Goal: Check status: Check status

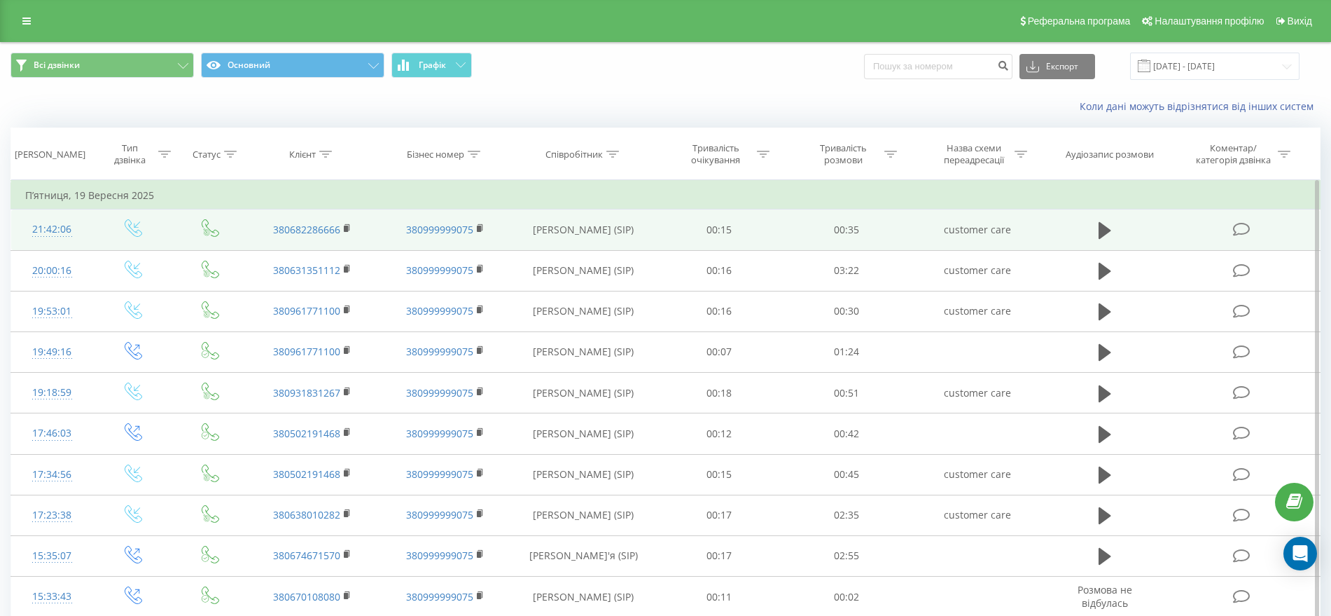
click at [1244, 227] on icon at bounding box center [1242, 229] width 18 height 15
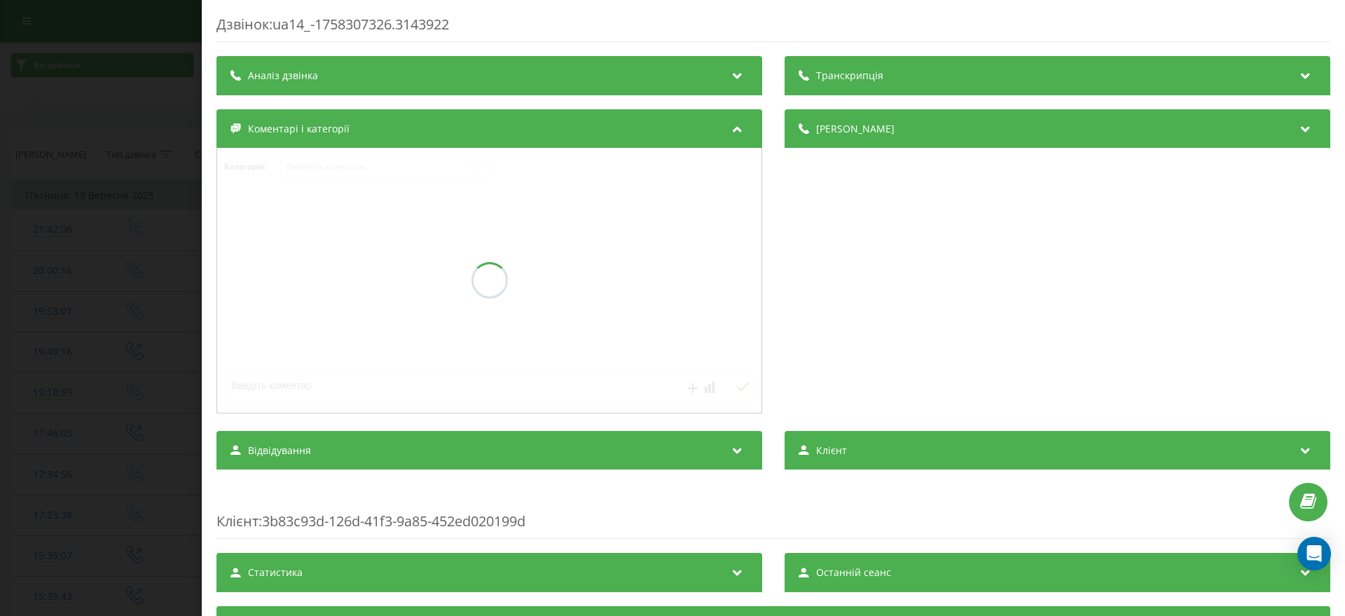
click at [81, 216] on div "Дзвінок : ua14_-1758307326.3143922 Транскрипція Аналіз дзвінка Деталі дзвінка К…" at bounding box center [672, 308] width 1345 height 616
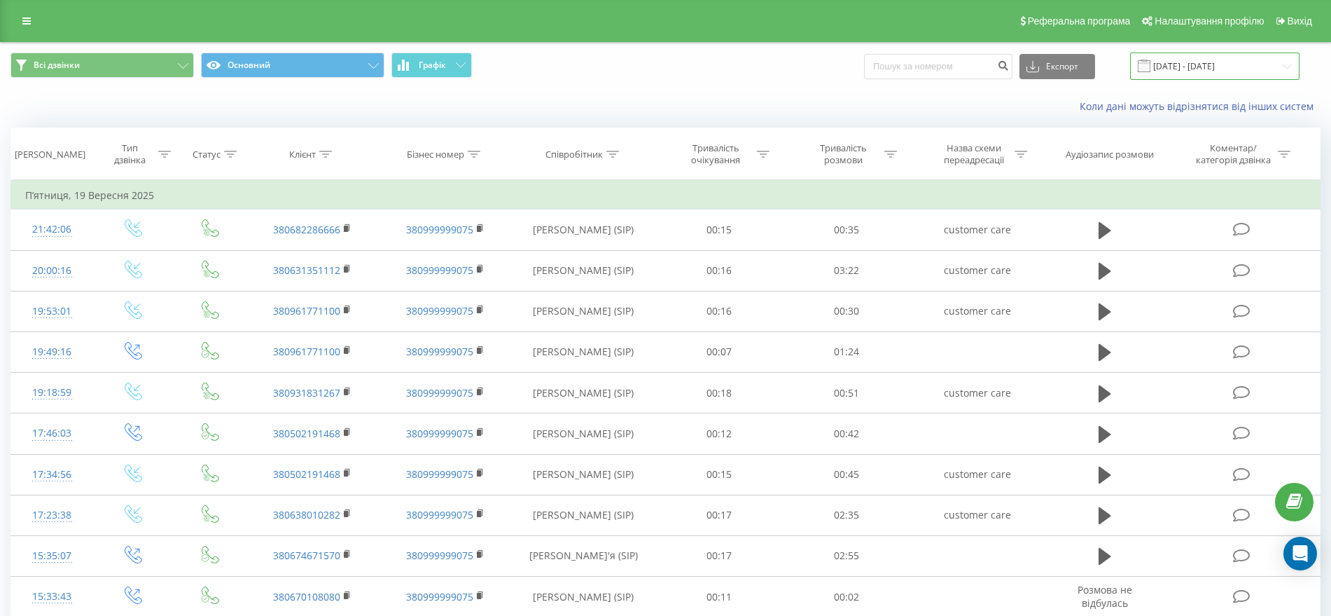
click at [1214, 66] on input "[DATE] - [DATE]" at bounding box center [1214, 66] width 169 height 27
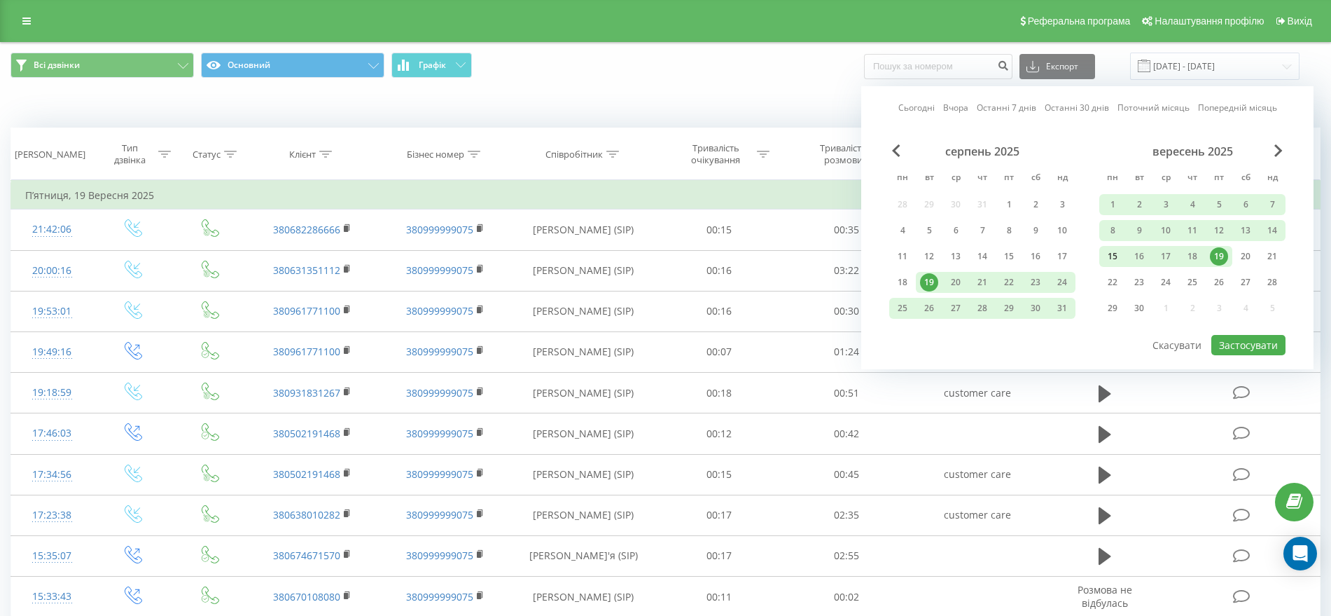
click at [1111, 251] on div "15" at bounding box center [1113, 256] width 18 height 18
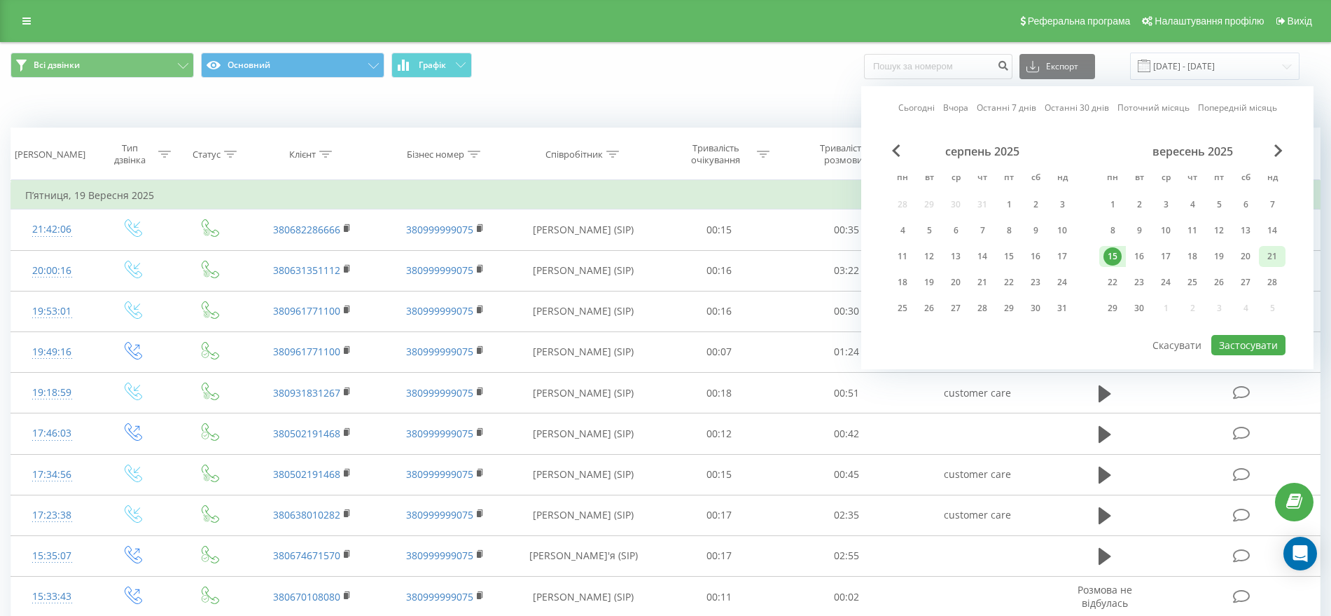
click at [1277, 254] on div "21" at bounding box center [1272, 256] width 18 height 18
click at [1254, 340] on button "Застосувати" at bounding box center [1249, 345] width 74 height 20
type input "[DATE] - [DATE]"
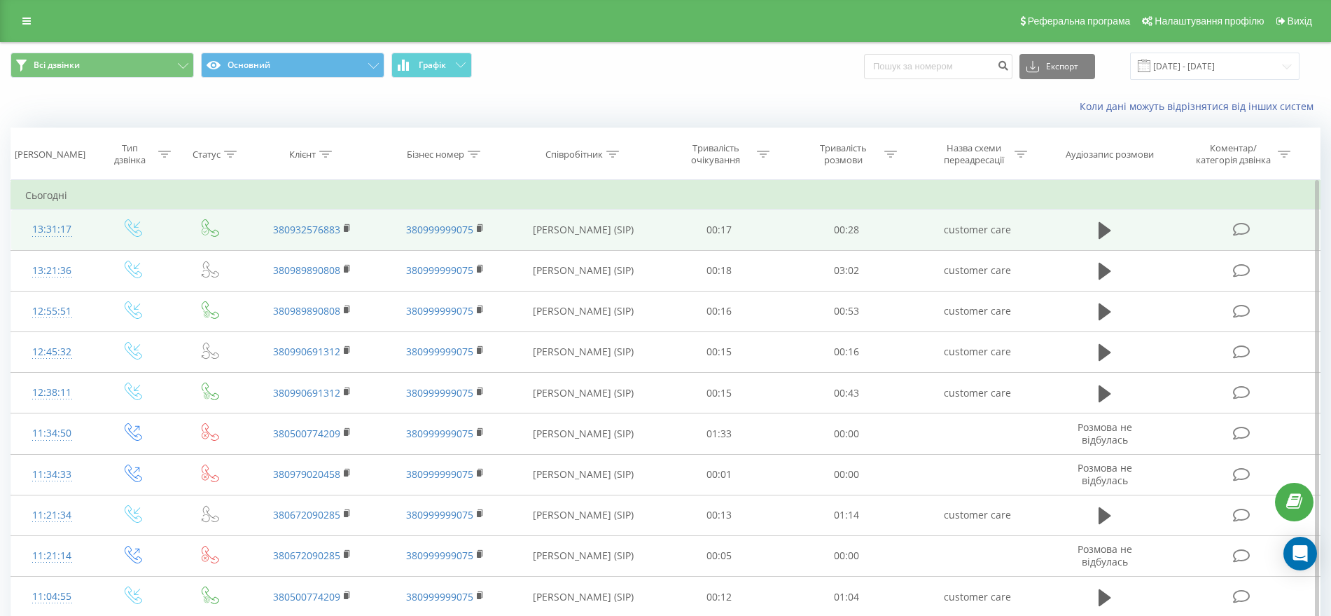
click at [1241, 220] on td at bounding box center [1243, 229] width 153 height 41
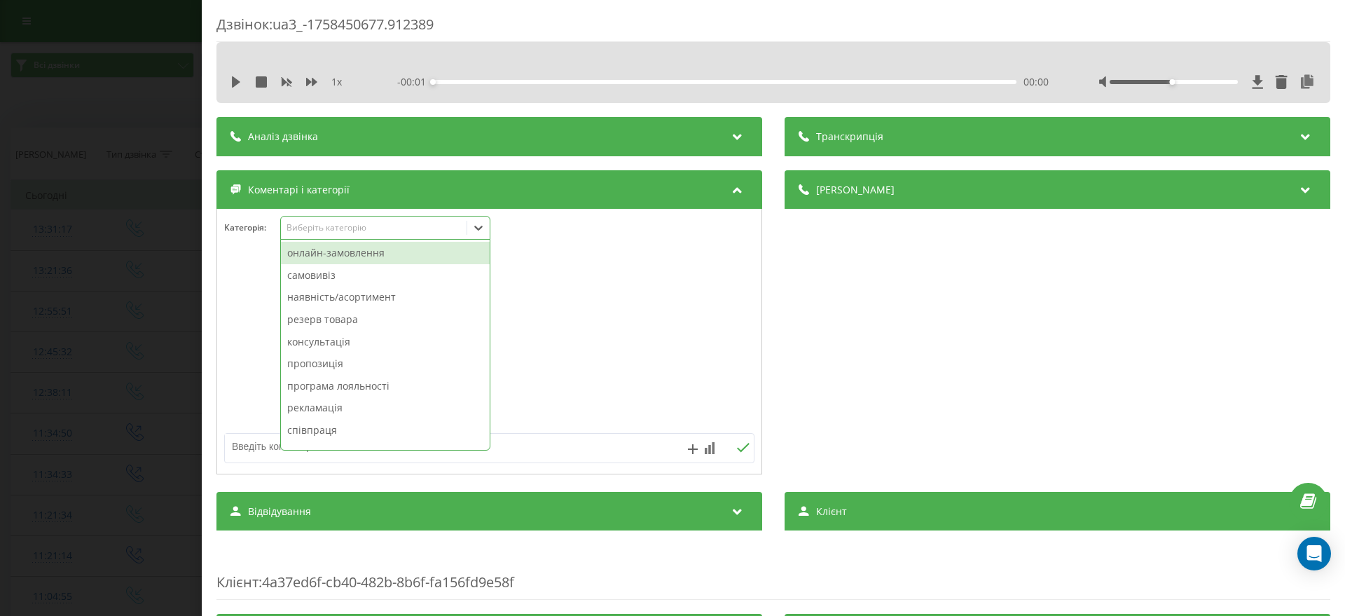
click at [378, 223] on div "Виберіть категорію" at bounding box center [373, 227] width 175 height 11
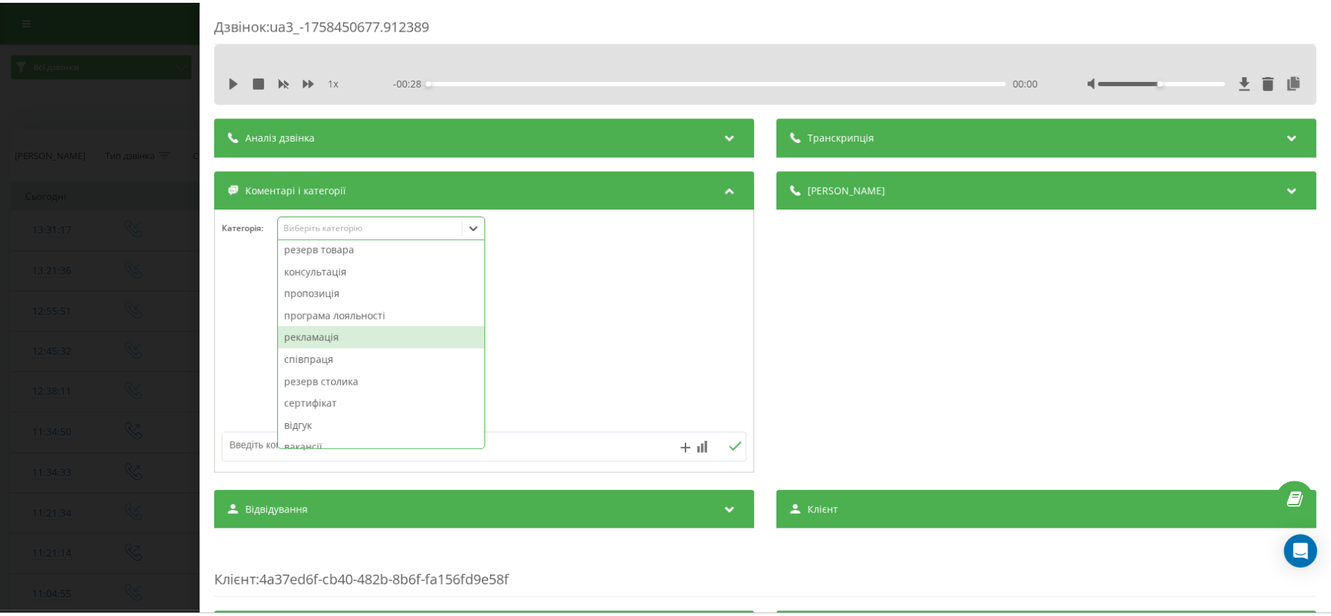
scroll to position [88, 0]
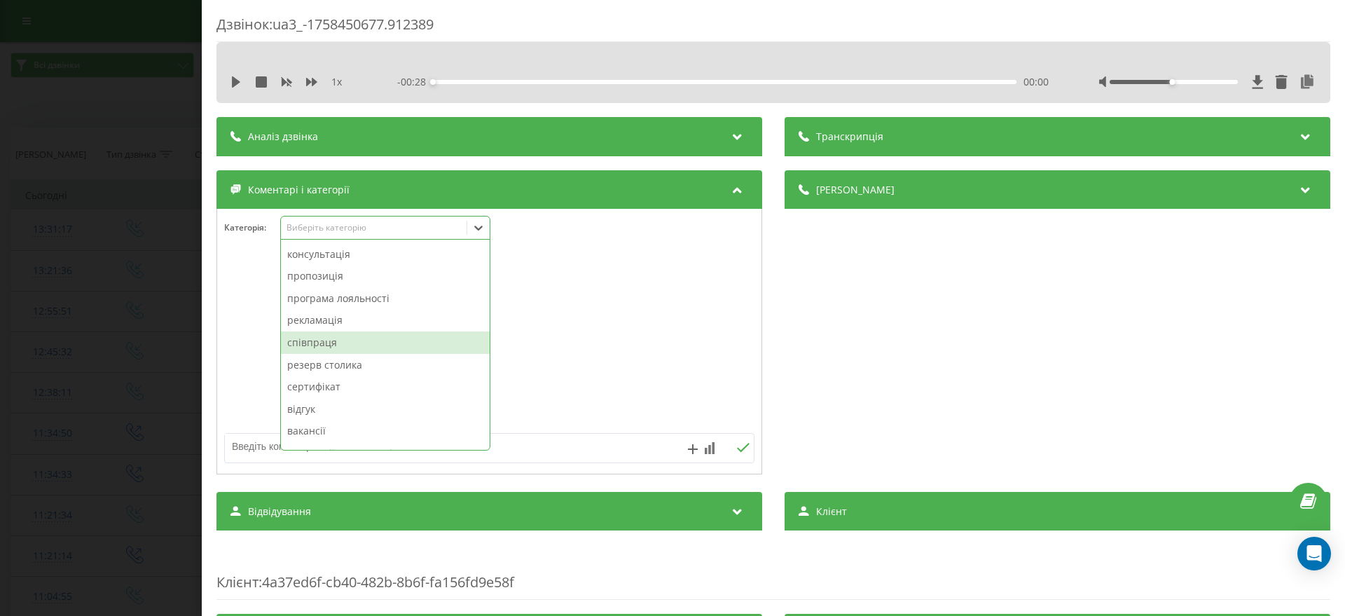
click at [311, 340] on div "співпраця" at bounding box center [385, 342] width 209 height 22
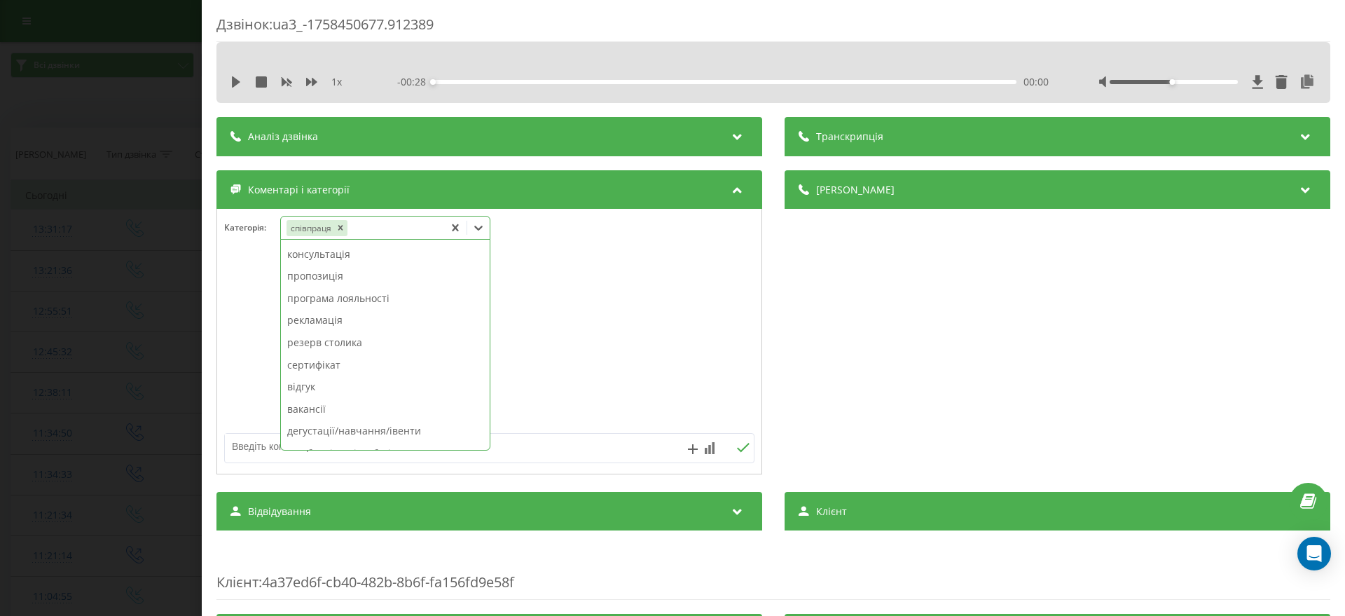
click at [167, 312] on div "Дзвінок : ua3_-1758450677.912389 1 x - 00:28 00:00 00:00 Транскрипція Для AI-ан…" at bounding box center [672, 308] width 1345 height 616
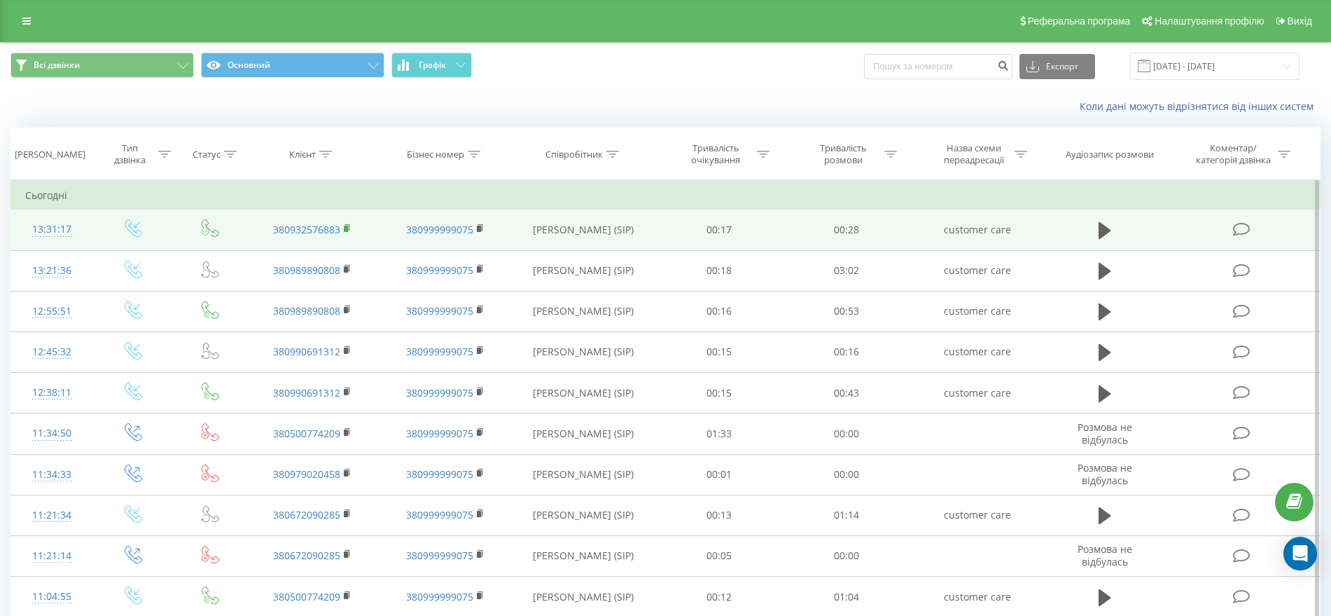
click at [349, 231] on icon at bounding box center [348, 228] width 8 height 10
click at [348, 227] on rect at bounding box center [346, 228] width 4 height 6
